Goal: Check status: Check status

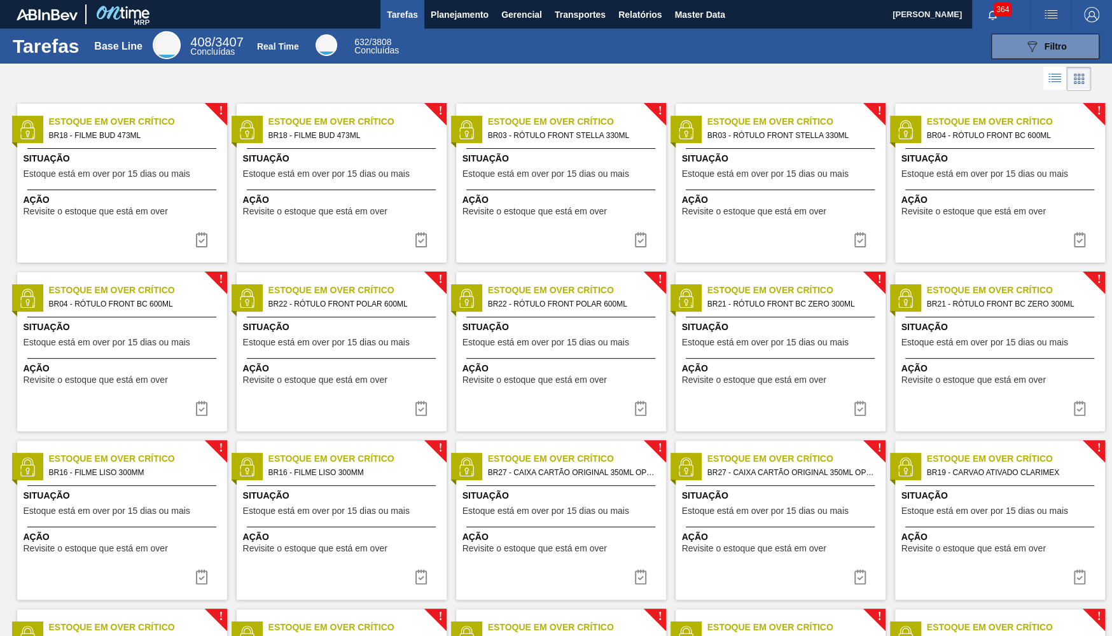
click at [424, 10] on button "Tarefas" at bounding box center [402, 14] width 44 height 29
click at [433, 13] on span "Planejamento" at bounding box center [460, 14] width 58 height 15
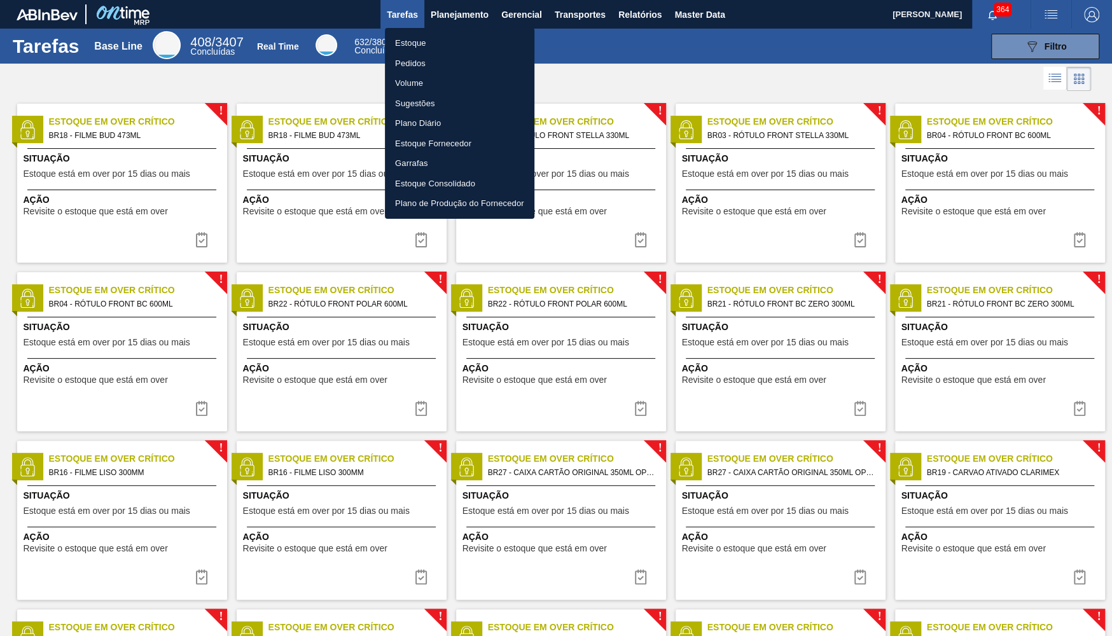
click at [424, 34] on li "Estoque" at bounding box center [460, 43] width 150 height 20
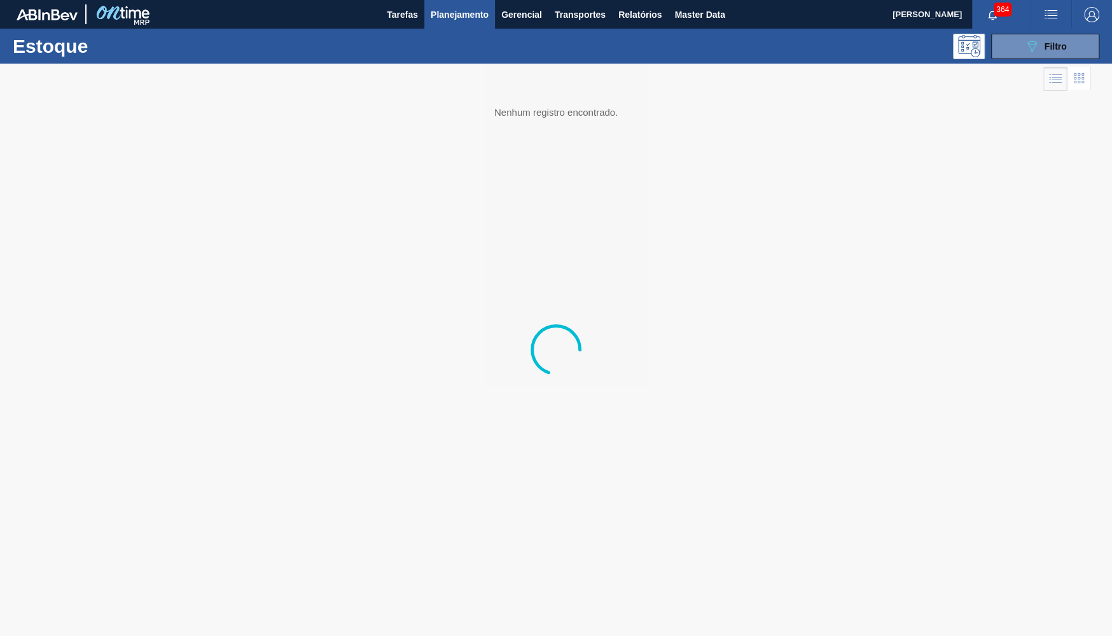
click at [1099, 36] on button "089F7B8B-B2A5-4AFE-B5C0-19BA573D28AC Filtro" at bounding box center [1045, 46] width 108 height 25
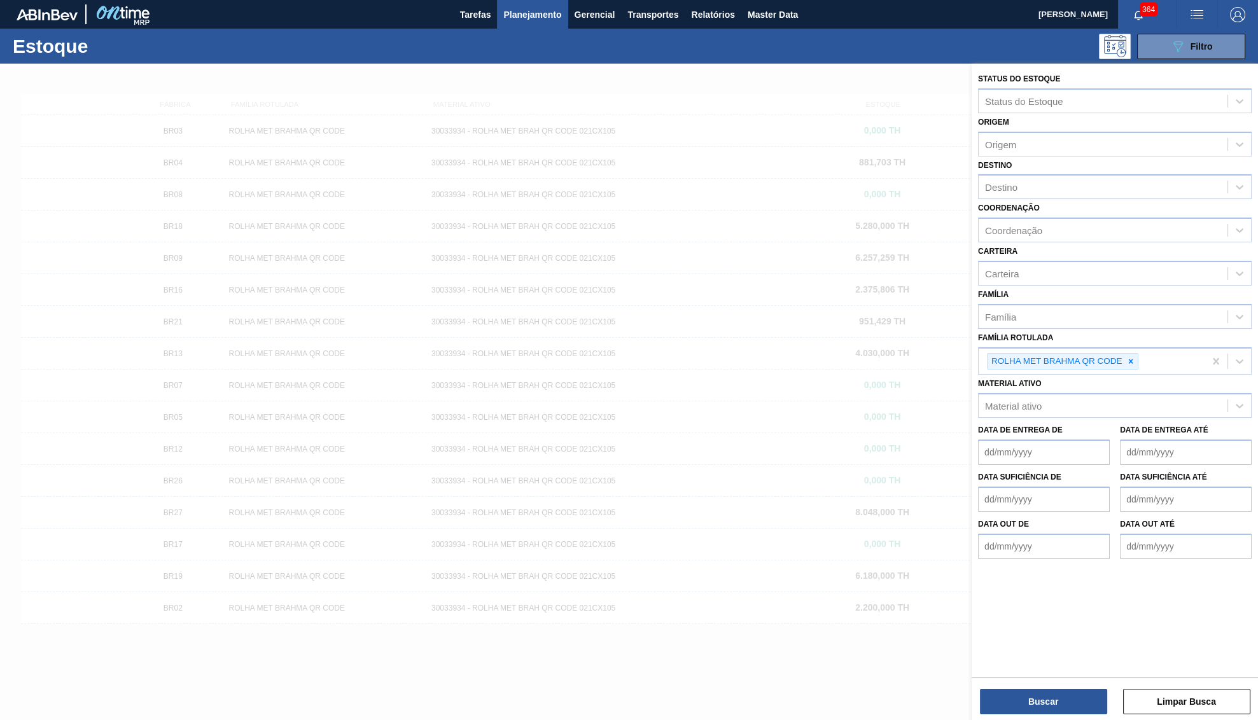
click at [1111, 357] on icon at bounding box center [1130, 361] width 9 height 9
click at [972, 384] on div "Status do Estoque Status do Estoque Origem Origem Destino Destino Coordenação C…" at bounding box center [1114, 313] width 286 height 499
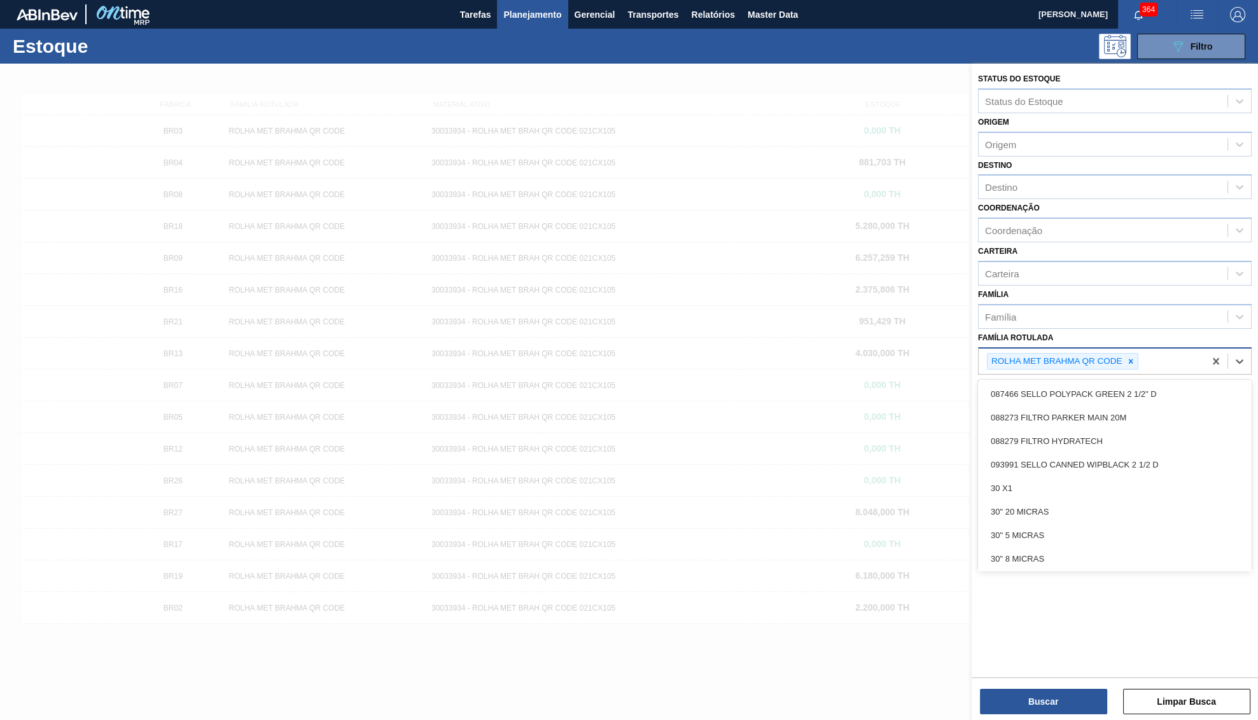
click at [1111, 353] on div "ROLHA MET BRAHMA QR CODE" at bounding box center [1062, 361] width 151 height 17
click at [1111, 354] on div at bounding box center [1130, 362] width 14 height 16
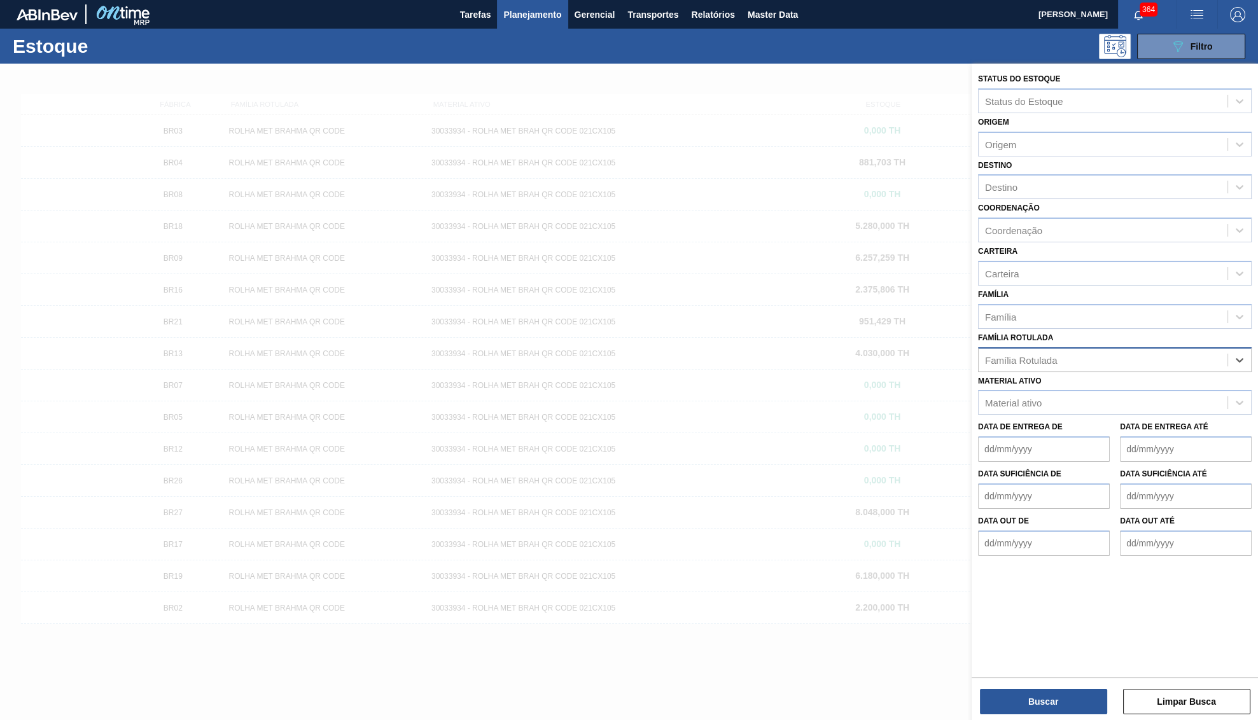
click at [1111, 355] on div "Família Rotulada" at bounding box center [1102, 360] width 249 height 18
click at [1079, 372] on div "Material ativo Material ativo" at bounding box center [1115, 393] width 274 height 43
click at [1076, 375] on div "Material ativo Material ativo" at bounding box center [1115, 393] width 274 height 43
click at [1076, 394] on div "Material ativo" at bounding box center [1102, 403] width 249 height 18
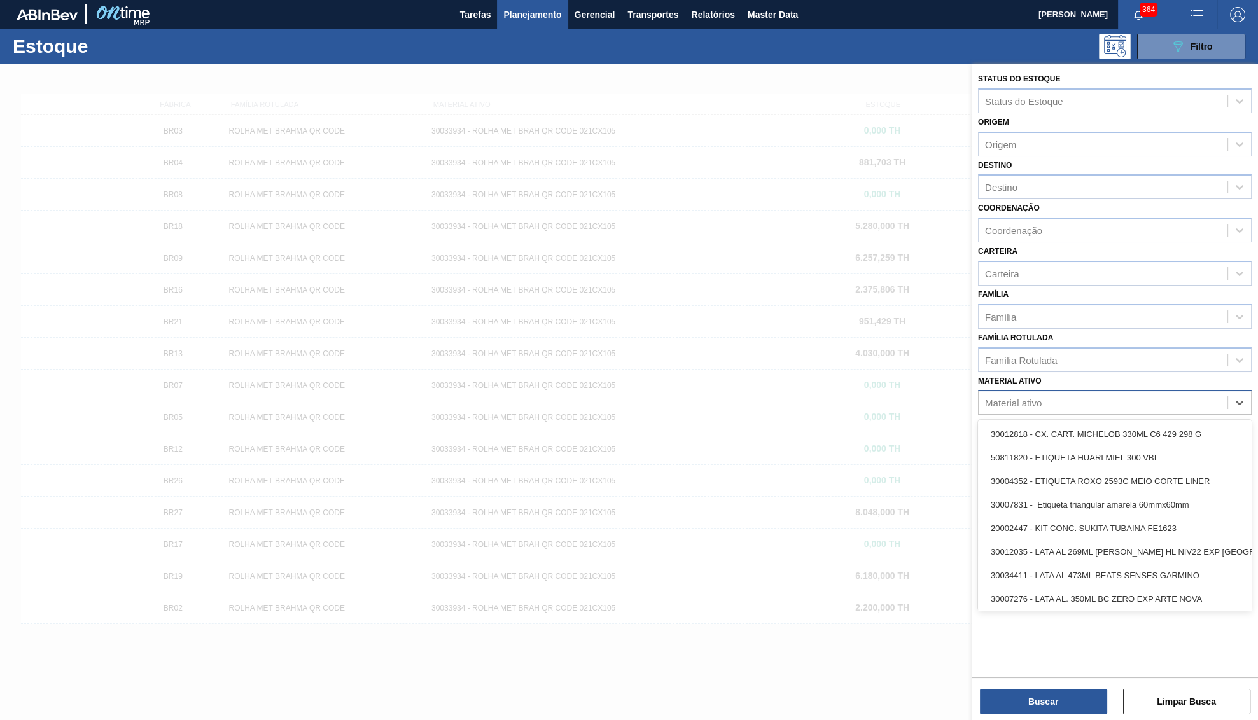
paste ativo "50338518"
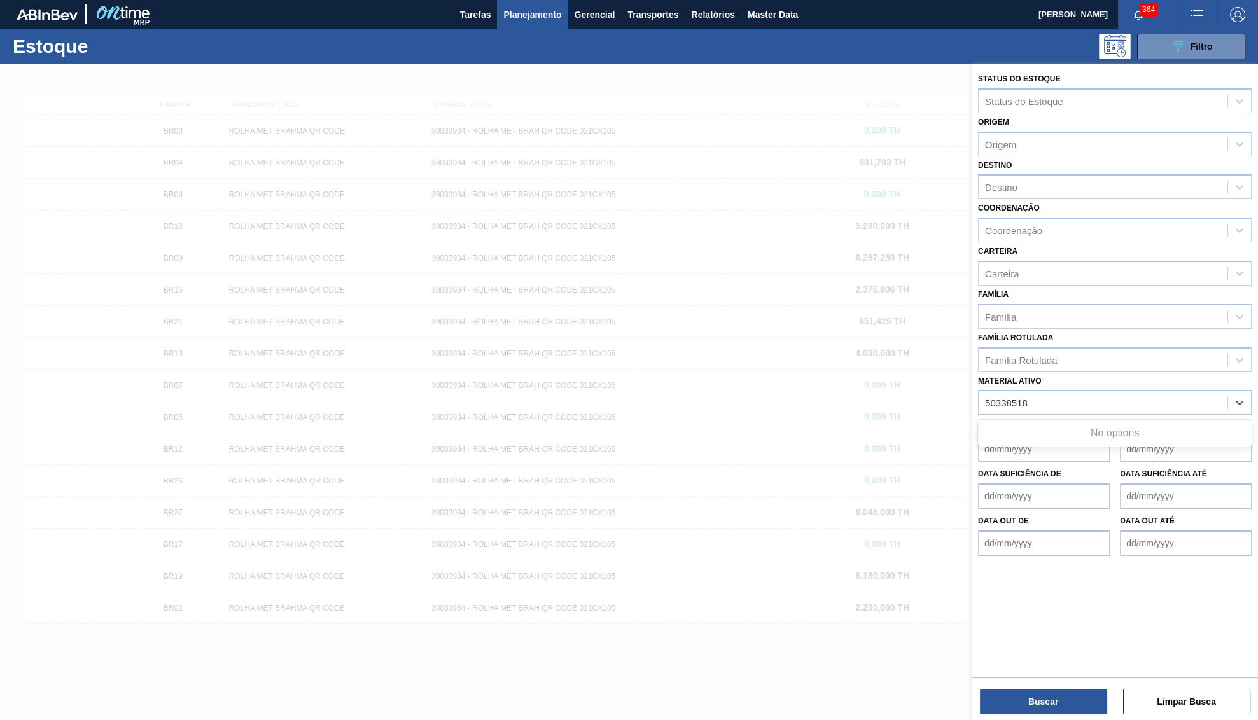
type ativo "50338518"
